Goal: Contribute content: Add original content to the website for others to see

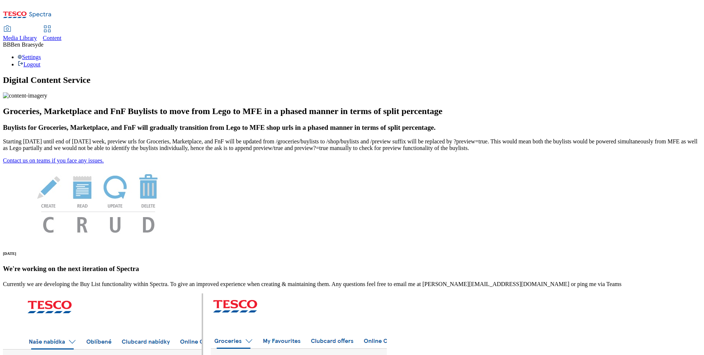
click at [37, 35] on span "Media Library" at bounding box center [20, 38] width 34 height 6
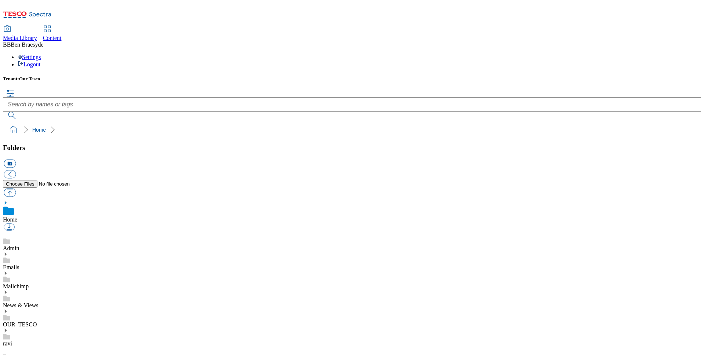
click at [38, 302] on link "News & Views" at bounding box center [21, 305] width 36 height 6
click at [445, 123] on ol "Home News & Views" at bounding box center [354, 130] width 694 height 14
click at [38, 294] on link "News & Views" at bounding box center [21, 297] width 36 height 6
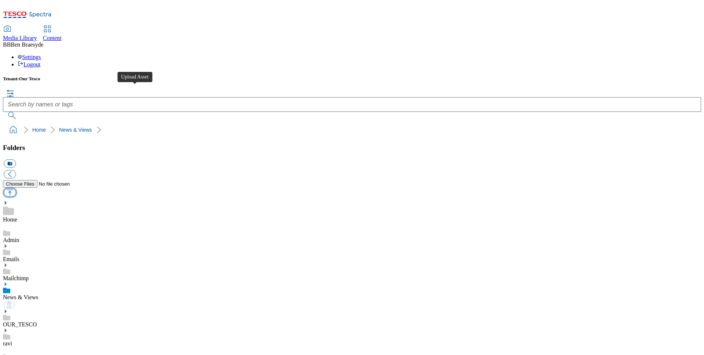
click at [16, 188] on button "button" at bounding box center [10, 192] width 12 height 8
type input "C:\fakepath\Heart Lunch & Bowl.pdf"
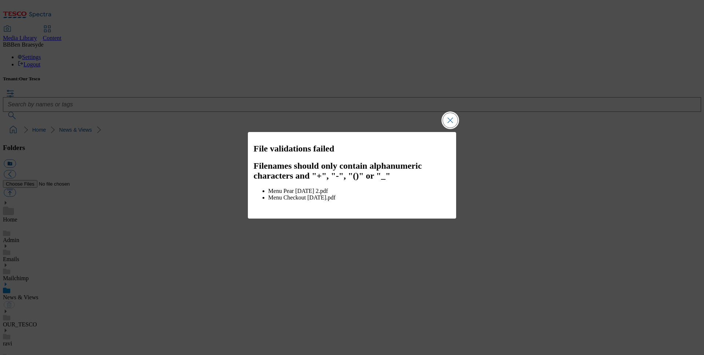
click at [451, 124] on button "Close Modal" at bounding box center [450, 120] width 15 height 15
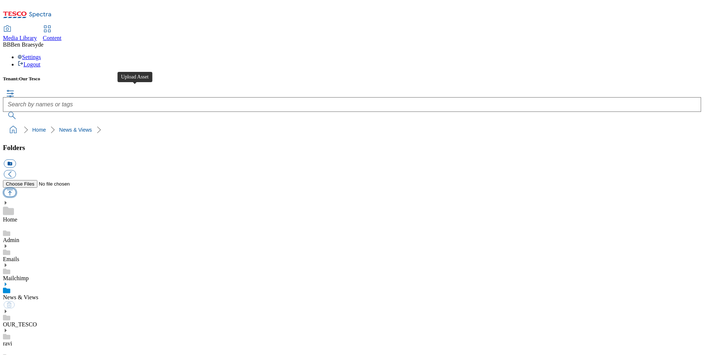
click at [16, 188] on button "button" at bounding box center [10, 192] width 12 height 8
type input "C:\fakepath\Heart Lunch Bowl.pdf"
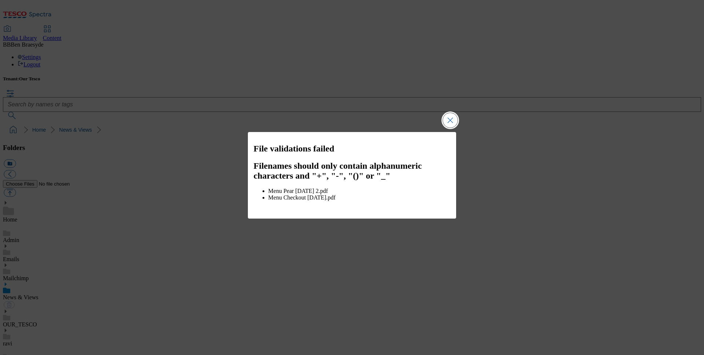
click at [452, 125] on button "Close Modal" at bounding box center [450, 120] width 15 height 15
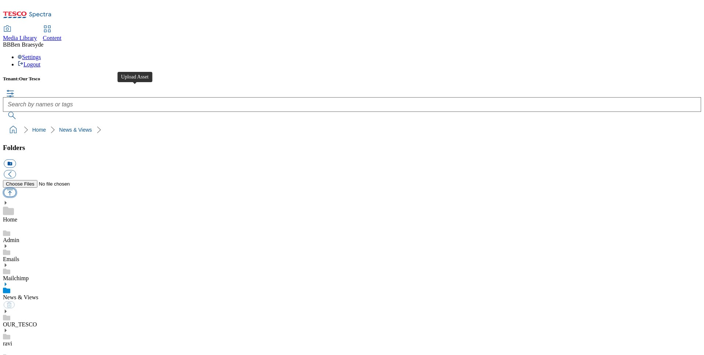
click at [16, 188] on button "button" at bounding box center [10, 192] width 12 height 8
type input "C:\fakepath\Heart Lunch Bowl 18082025.pdf"
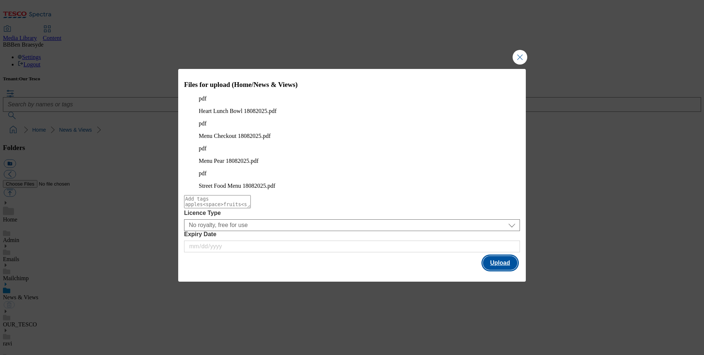
click at [493, 256] on button "Upload" at bounding box center [500, 263] width 34 height 14
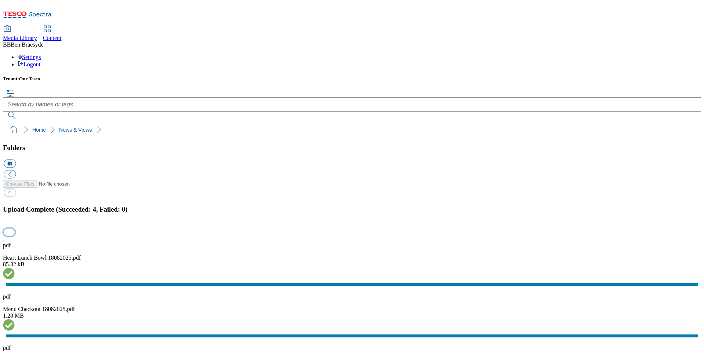
click at [15, 229] on button "button" at bounding box center [9, 232] width 11 height 7
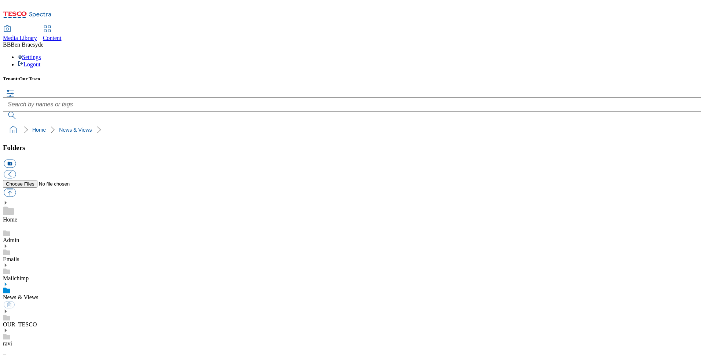
click at [361, 123] on ol "Home News & Views" at bounding box center [354, 130] width 694 height 14
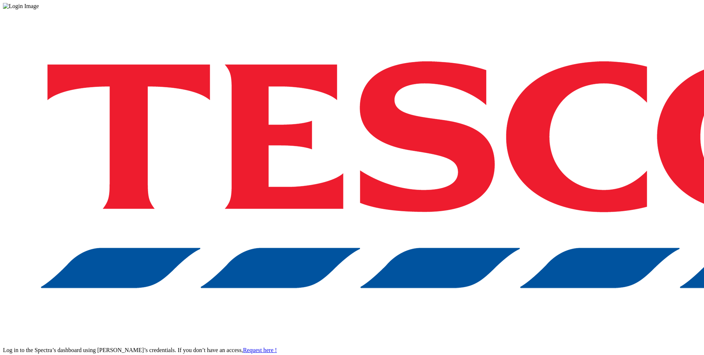
drag, startPoint x: 0, startPoint y: 0, endPoint x: 64, endPoint y: 337, distance: 342.9
click at [64, 10] on div at bounding box center [352, 6] width 698 height 7
drag, startPoint x: 476, startPoint y: 3, endPoint x: 481, endPoint y: 2, distance: 5.0
click at [477, 10] on div "Log in to the Spectra’s dashboard using Tesco’s credentials. If you don’t have …" at bounding box center [352, 192] width 698 height 364
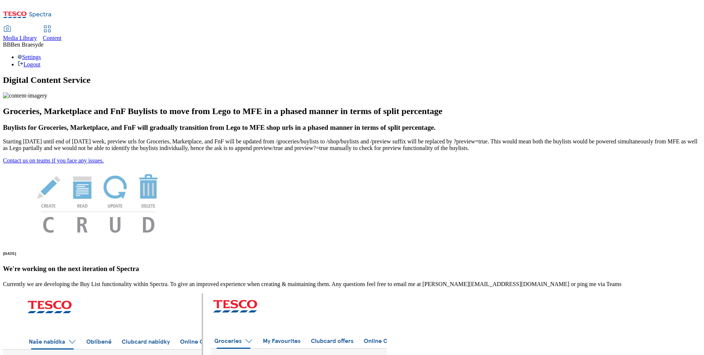
click at [37, 35] on span "Media Library" at bounding box center [20, 38] width 34 height 6
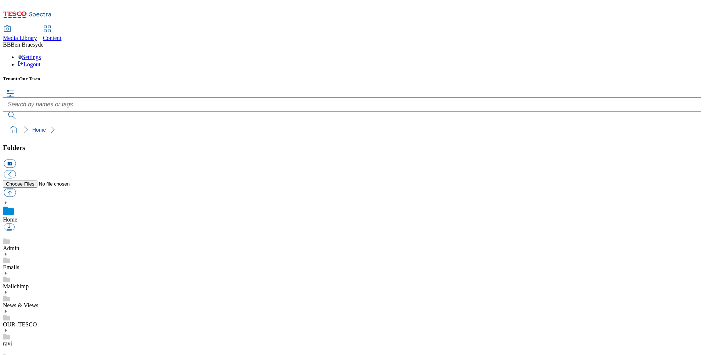
click at [16, 188] on button "button" at bounding box center [10, 192] width 12 height 8
type input "C:\fakepath\All Heart Menus.pdf"
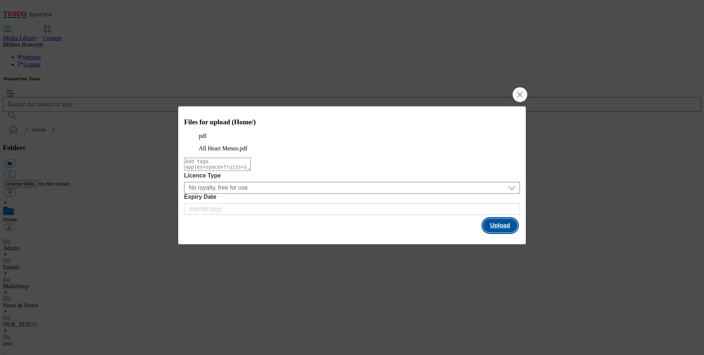
click at [493, 232] on button "Upload" at bounding box center [500, 225] width 34 height 14
